Goal: Find specific page/section: Find specific page/section

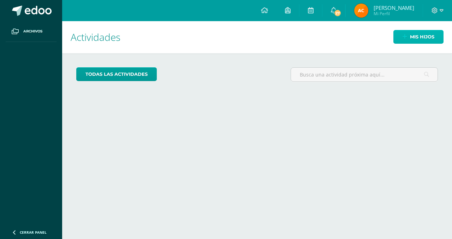
click at [431, 39] on span "Mis hijos" at bounding box center [422, 36] width 24 height 13
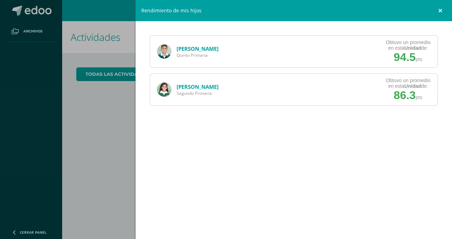
click at [438, 7] on link at bounding box center [441, 10] width 21 height 21
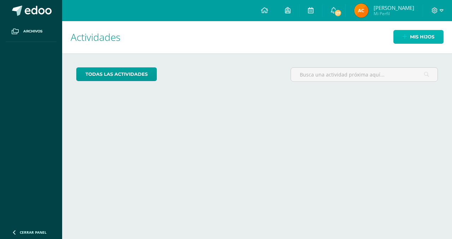
click at [410, 40] on span "Mis hijos" at bounding box center [422, 36] width 24 height 13
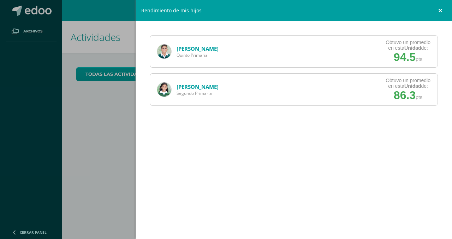
click at [442, 12] on link at bounding box center [441, 10] width 21 height 21
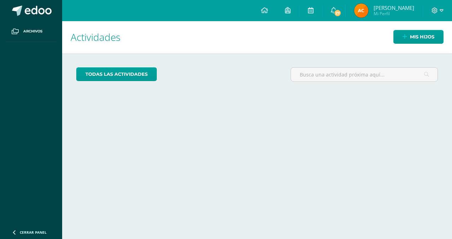
click at [389, 33] on div "Mis hijos" at bounding box center [415, 36] width 76 height 31
click at [398, 37] on link "Mis hijos" at bounding box center [418, 37] width 50 height 14
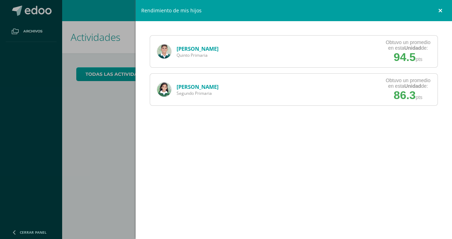
click at [440, 12] on link at bounding box center [441, 10] width 21 height 21
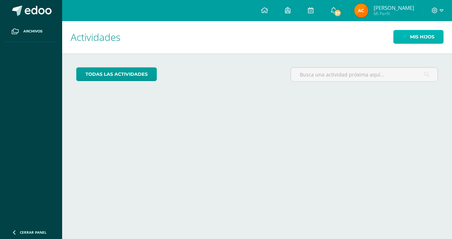
click at [403, 38] on icon at bounding box center [405, 37] width 5 height 6
